Goal: Information Seeking & Learning: Learn about a topic

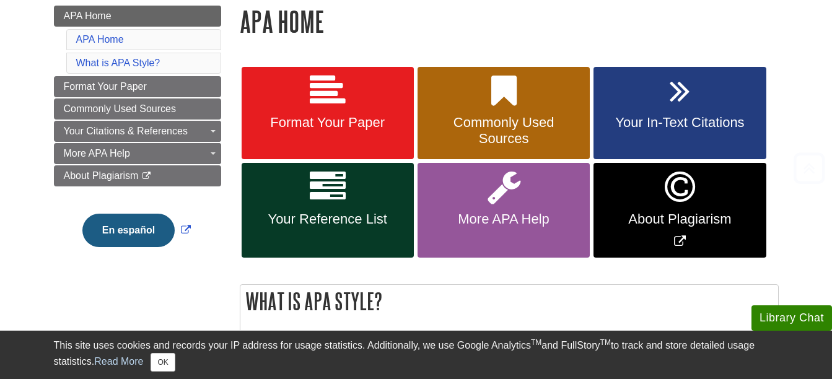
scroll to position [186, 0]
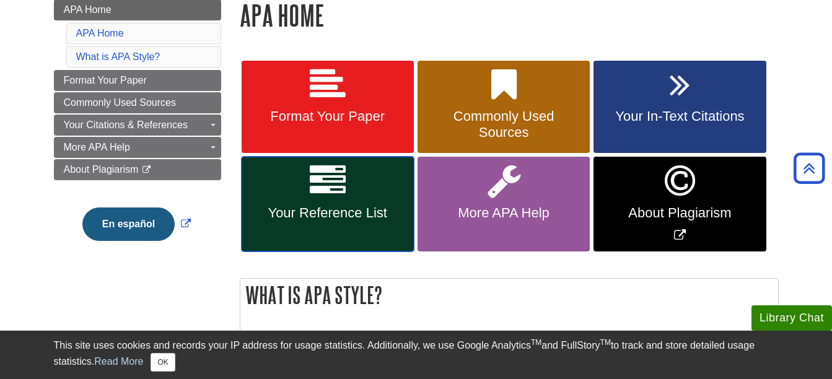
click at [387, 214] on span "Your Reference List" at bounding box center [328, 213] width 154 height 16
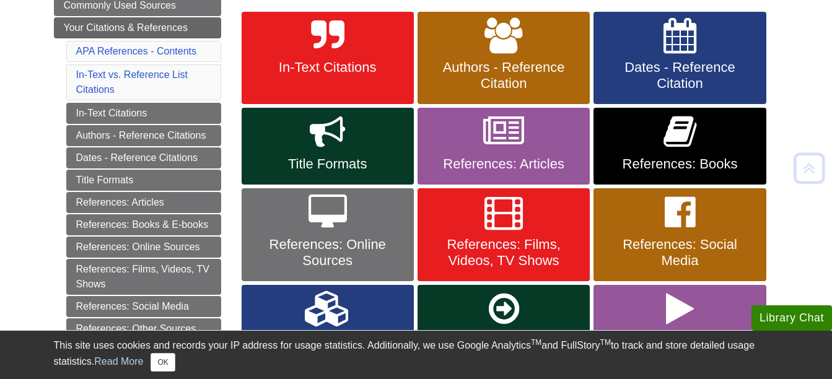
scroll to position [248, 0]
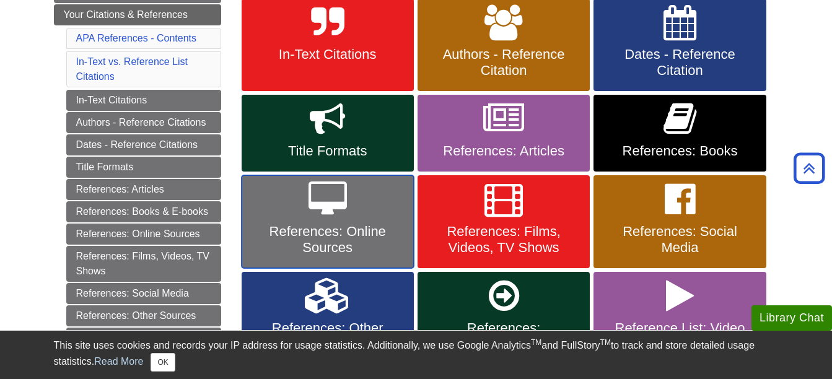
click at [337, 238] on span "References: Online Sources" at bounding box center [328, 240] width 154 height 32
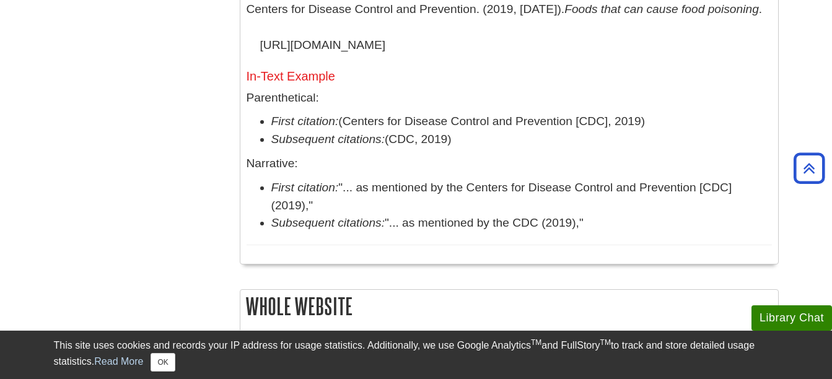
scroll to position [1425, 0]
